Goal: Check status: Check status

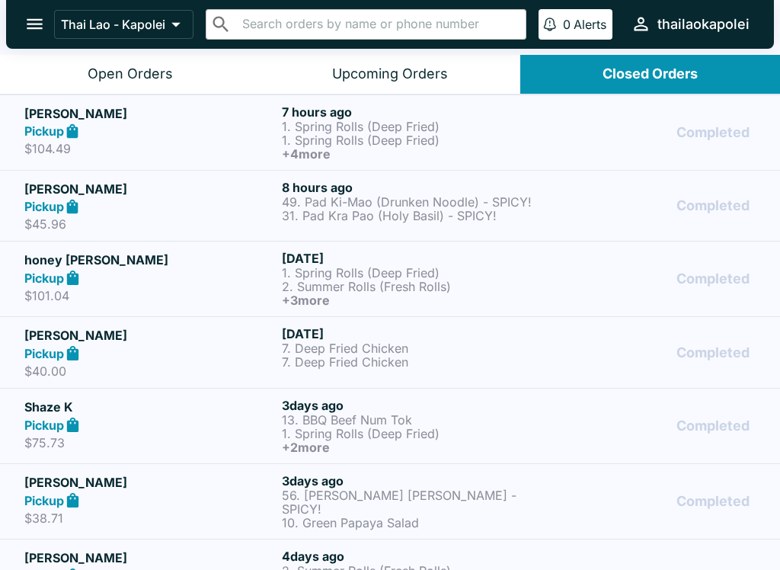
click at [534, 213] on div "[PERSON_NAME] Pickup $45.96 8 hours ago 49. Pad Ki-Mao (Drunken Noodle) - SPICY…" at bounding box center [389, 206] width 731 height 53
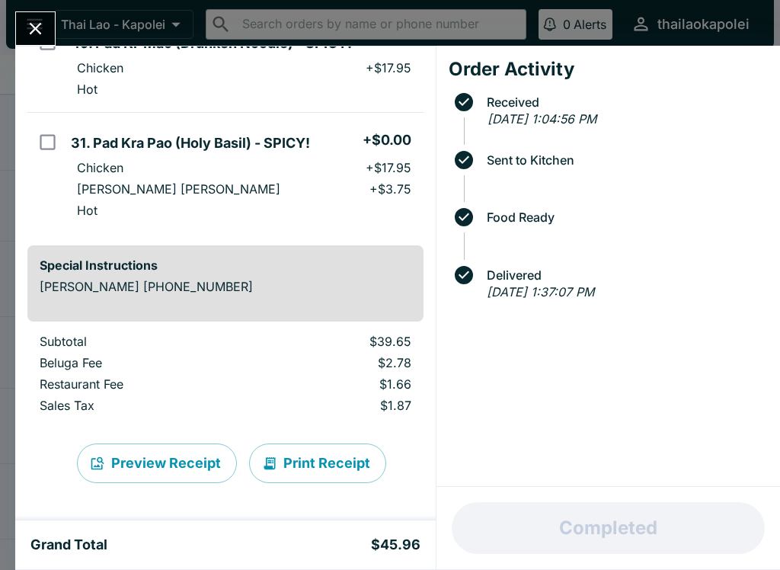
click at [40, 24] on icon "Close" at bounding box center [36, 29] width 12 height 12
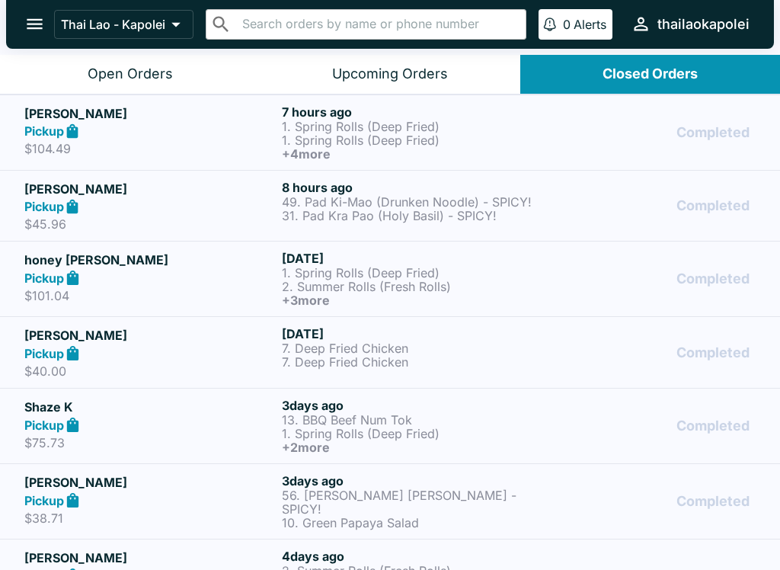
click at [512, 120] on p "1. Spring Rolls (Deep Fried)" at bounding box center [407, 127] width 251 height 14
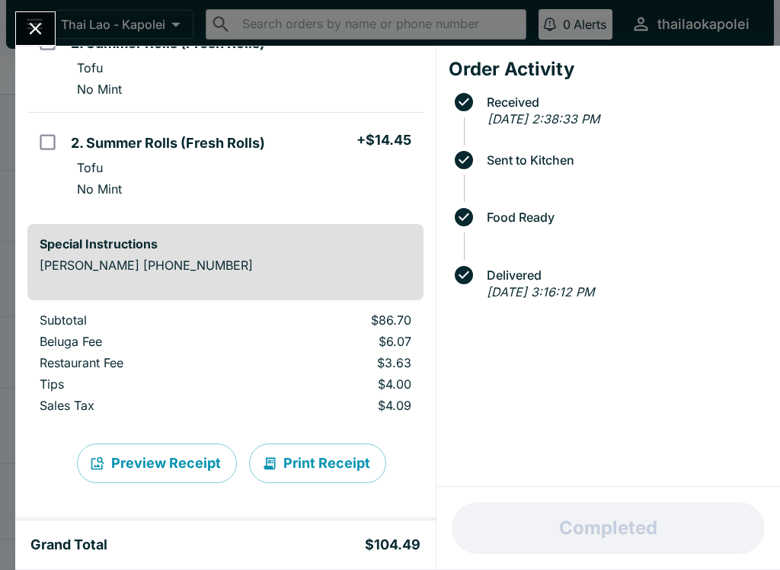
click at [22, 5] on div "[PERSON_NAME] Order # 023137 Pickup 6 Items 1. Spring Rolls (Deep Fried) + $14.…" at bounding box center [390, 285] width 780 height 570
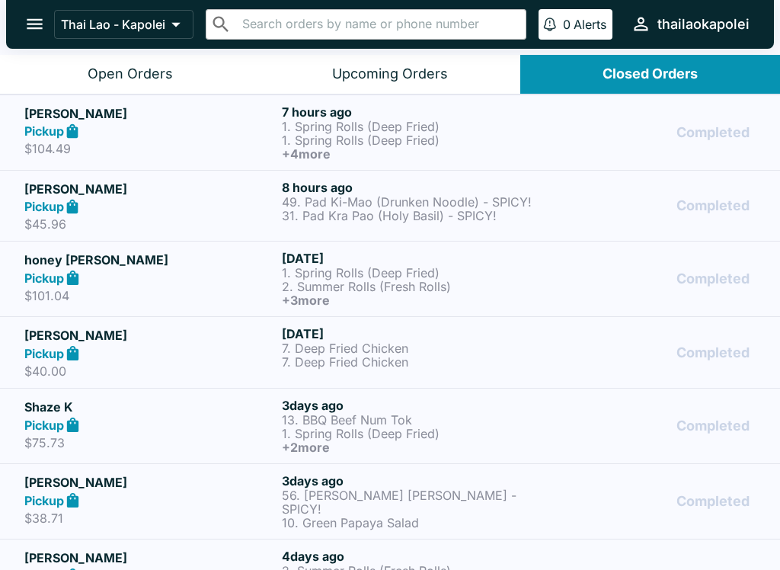
click at [566, 202] on div "Completed" at bounding box center [647, 206] width 215 height 53
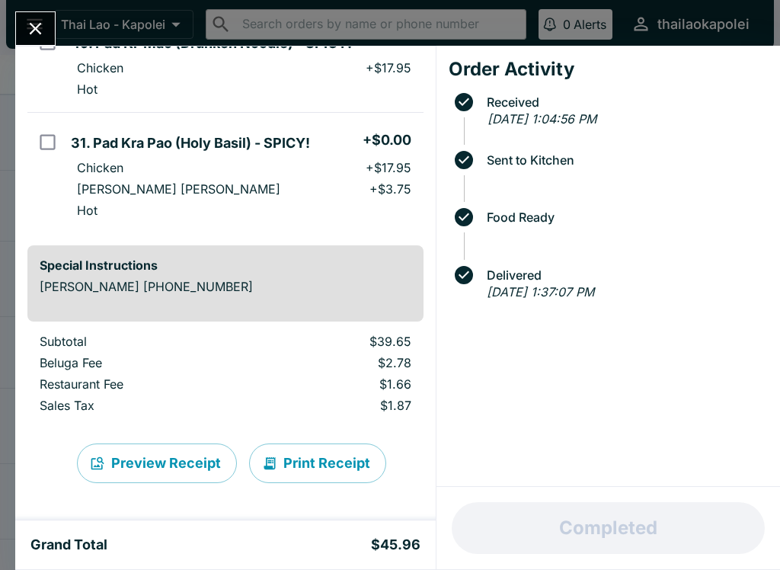
scroll to position [165, 0]
click at [29, 23] on icon "Close" at bounding box center [35, 28] width 21 height 21
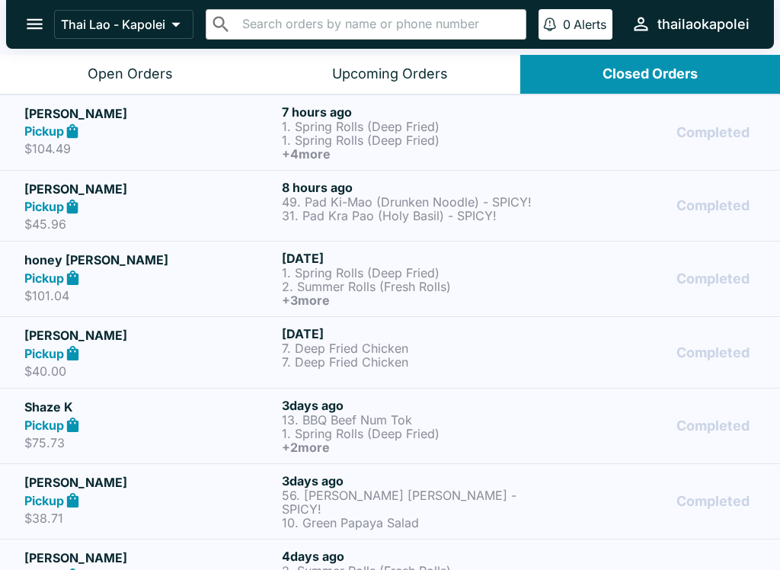
click at [390, 141] on p "1. Spring Rolls (Deep Fried)" at bounding box center [407, 140] width 251 height 14
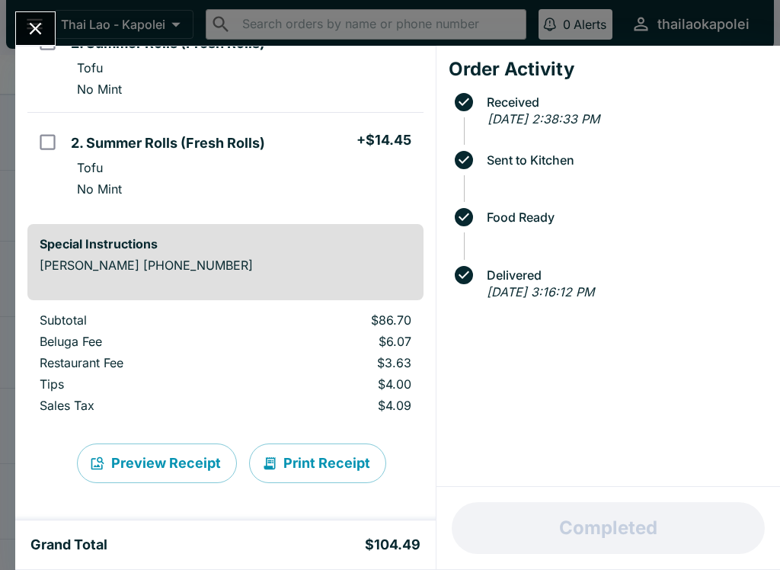
scroll to position [436, 0]
